Goal: Check status: Check status

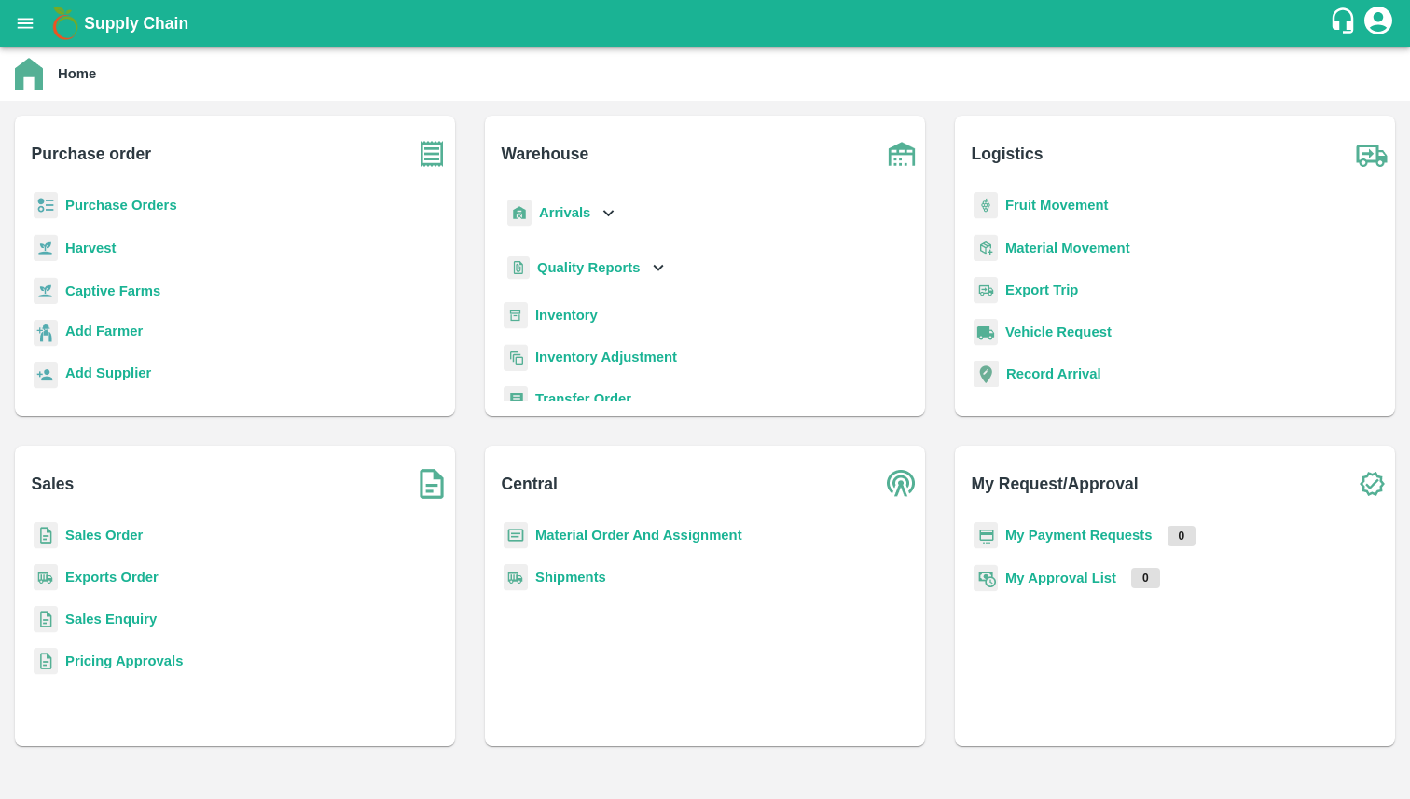
click at [25, 27] on icon "open drawer" at bounding box center [26, 23] width 16 height 10
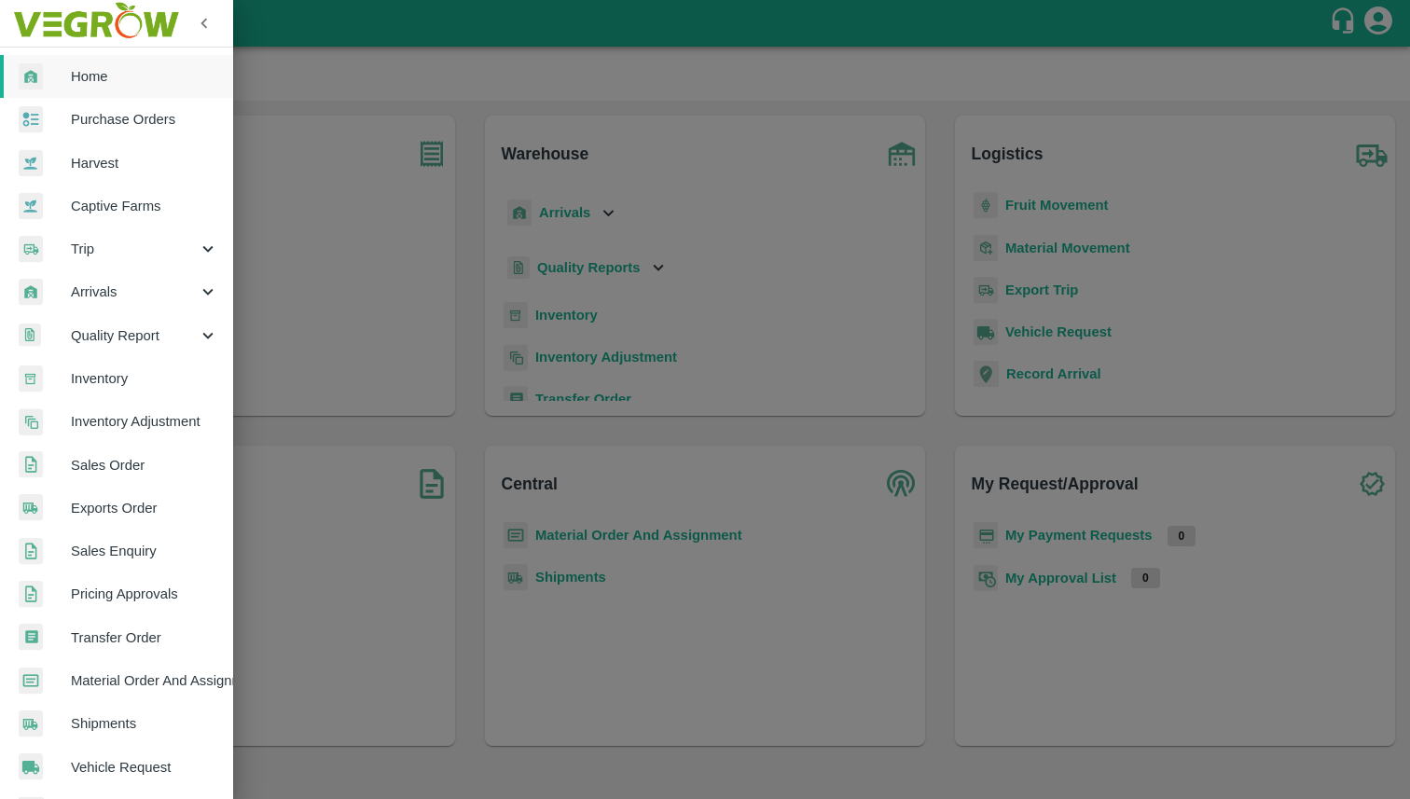
click at [140, 247] on span "Trip" at bounding box center [134, 249] width 127 height 21
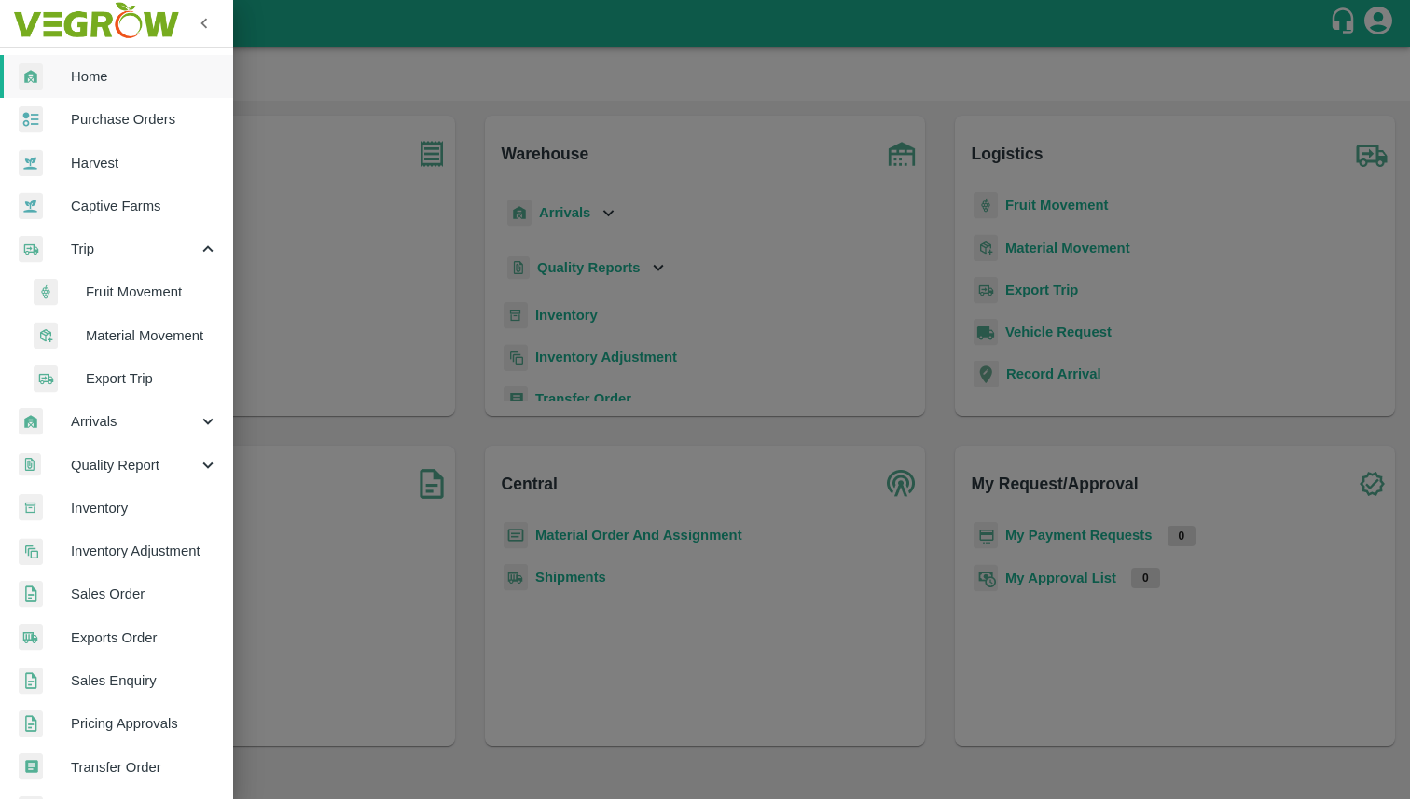
click at [144, 291] on span "Fruit Movement" at bounding box center [152, 292] width 132 height 21
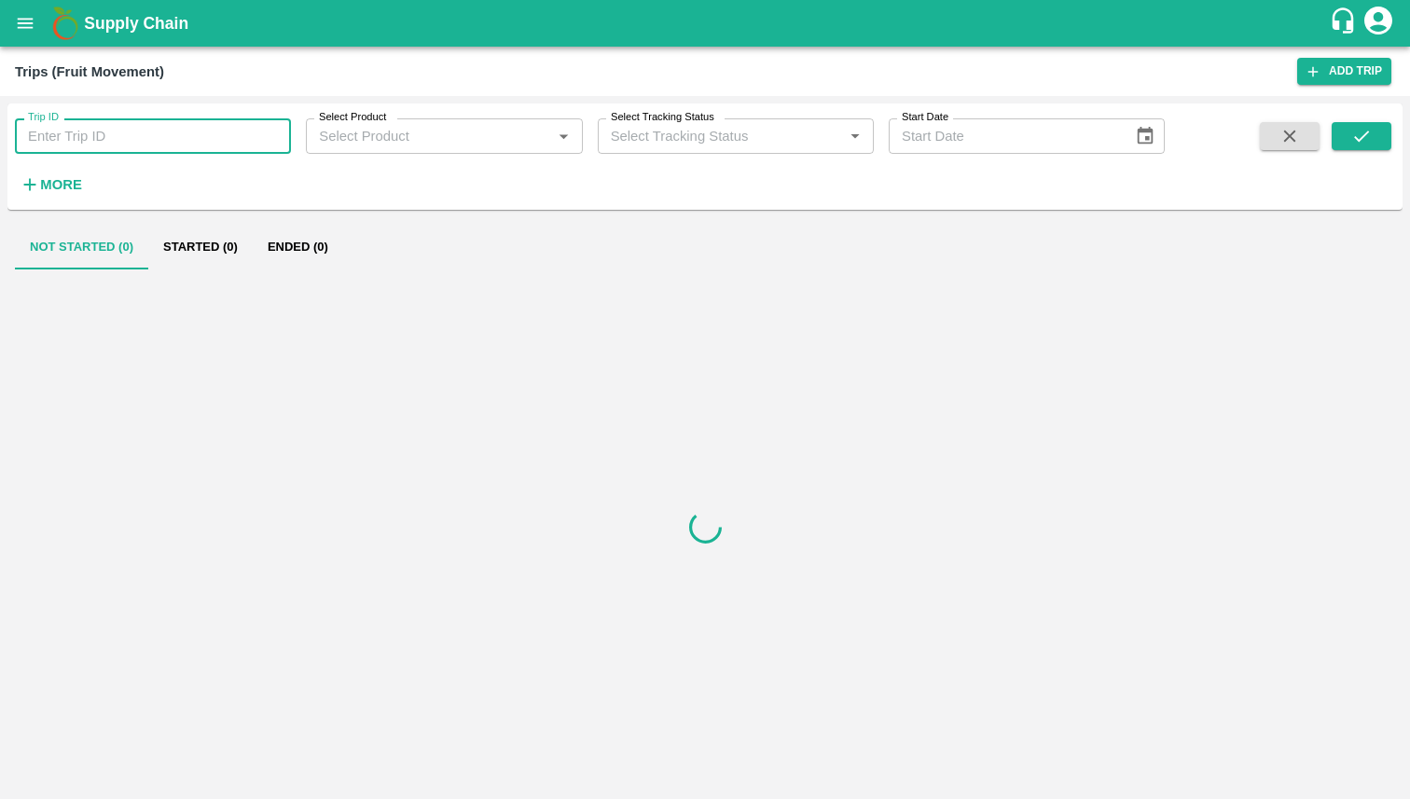
click at [174, 140] on input "Trip ID" at bounding box center [153, 135] width 276 height 35
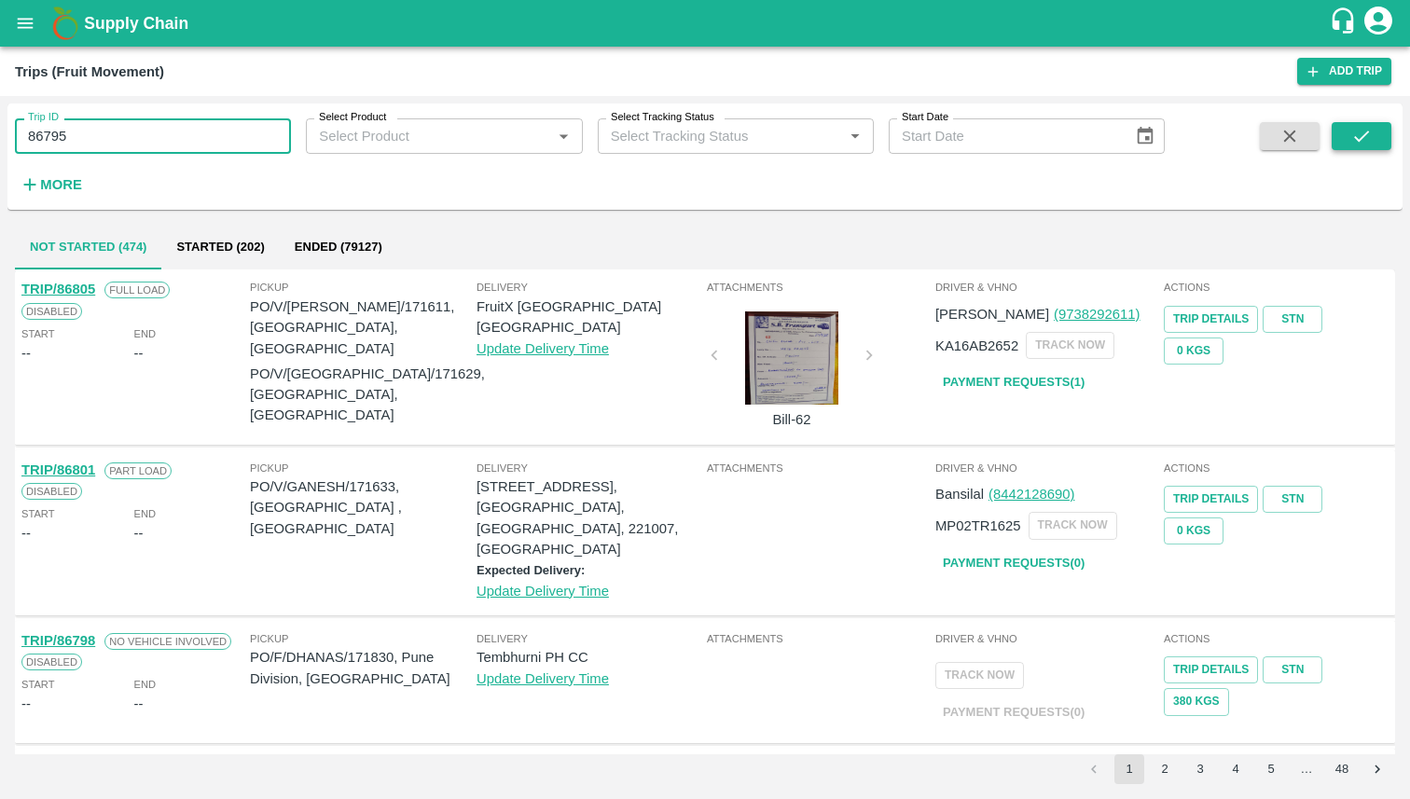
type input "86795"
click at [1368, 149] on button "submit" at bounding box center [1361, 136] width 60 height 28
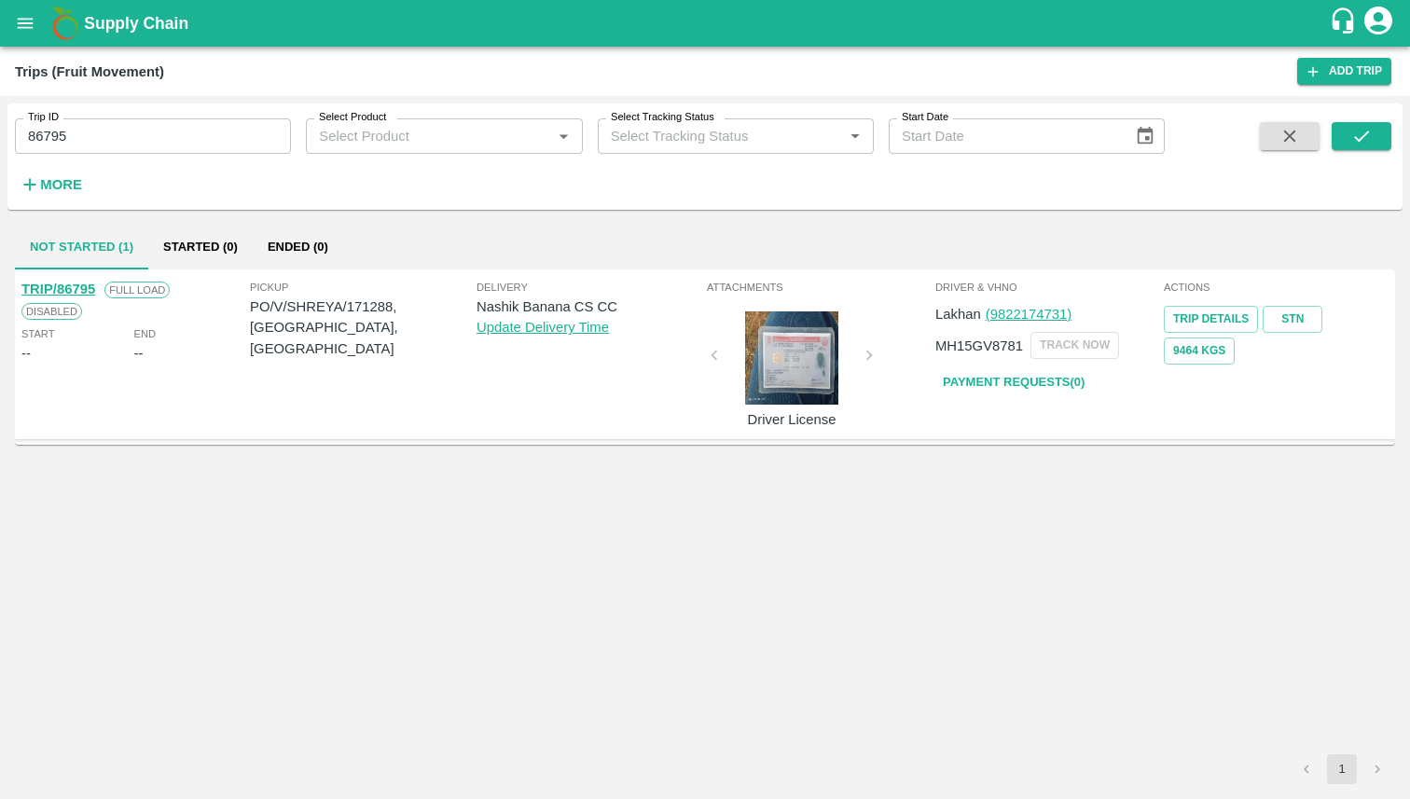
click at [82, 286] on link "TRIP/86795" at bounding box center [58, 289] width 74 height 15
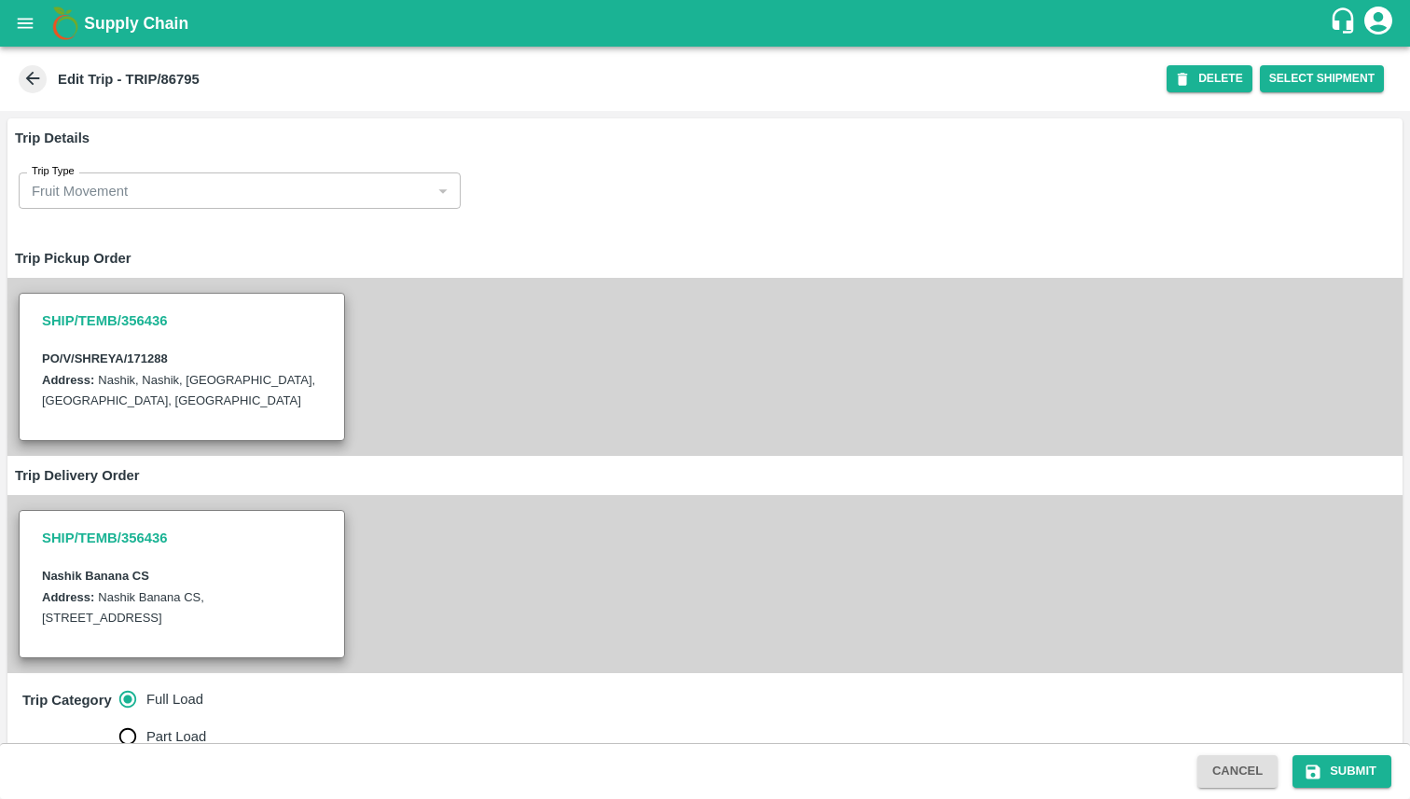
click at [1376, 18] on icon "account of current user" at bounding box center [1378, 21] width 34 height 34
click at [1328, 102] on li "Logout" at bounding box center [1364, 99] width 144 height 32
